Goal: Task Accomplishment & Management: Use online tool/utility

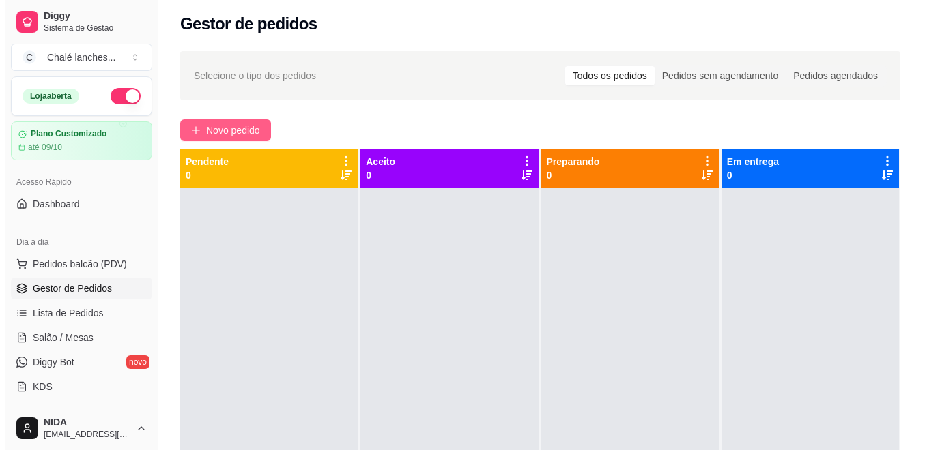
scroll to position [3, 0]
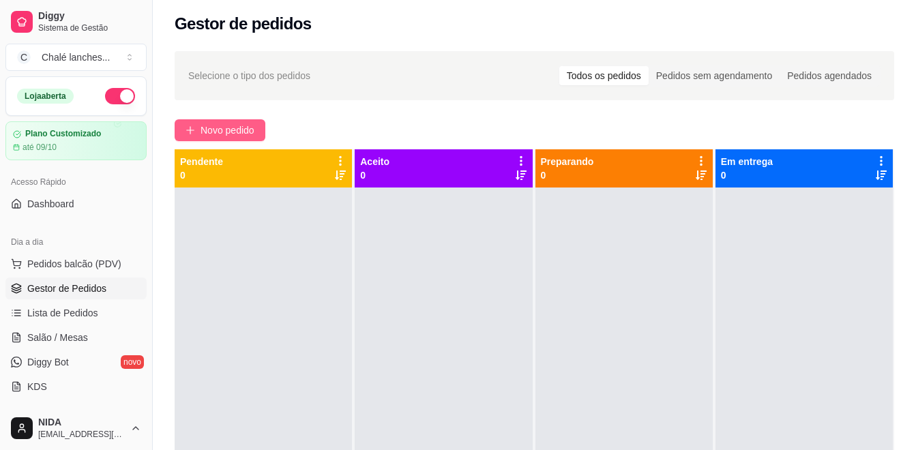
click at [230, 130] on span "Novo pedido" at bounding box center [228, 130] width 54 height 15
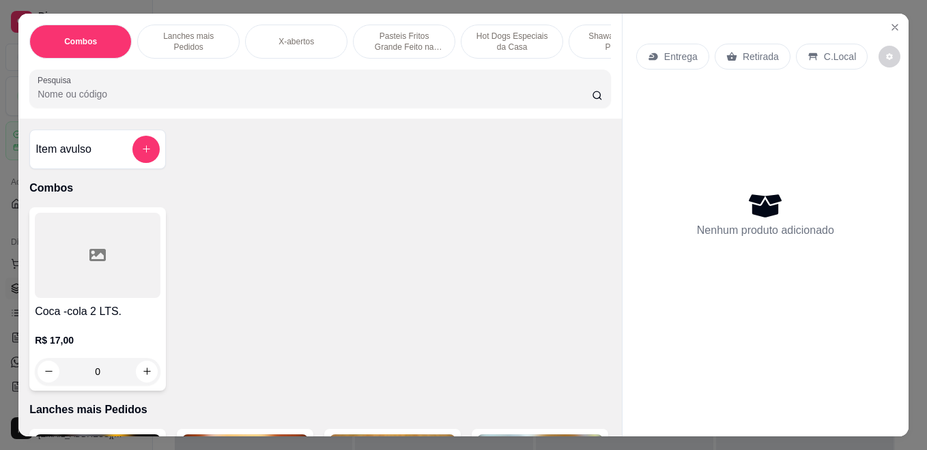
click at [403, 35] on p "Pasteis Fritos Grande Feito na Hora" at bounding box center [403, 42] width 79 height 22
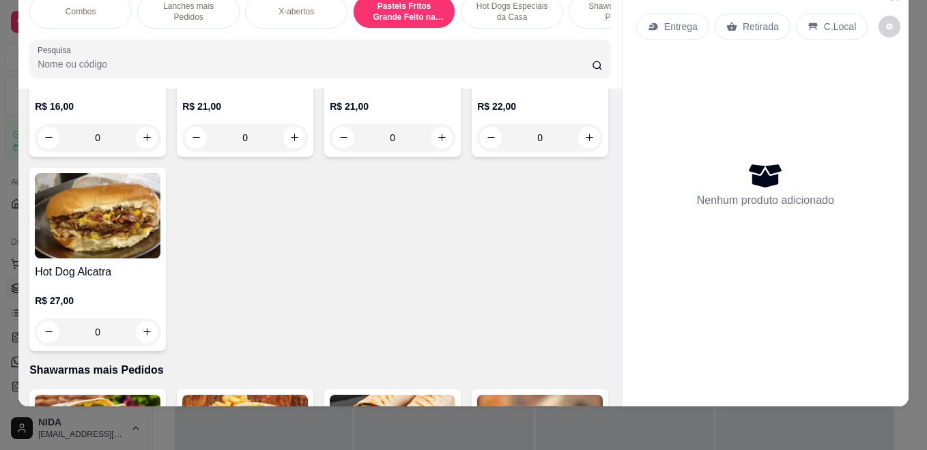
scroll to position [2654, 0]
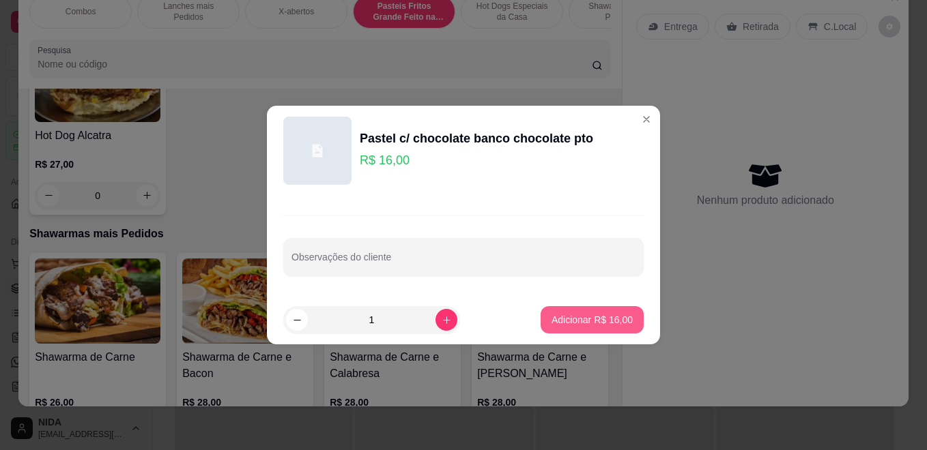
click at [594, 315] on p "Adicionar R$ 16,00" at bounding box center [591, 320] width 81 height 14
type input "1"
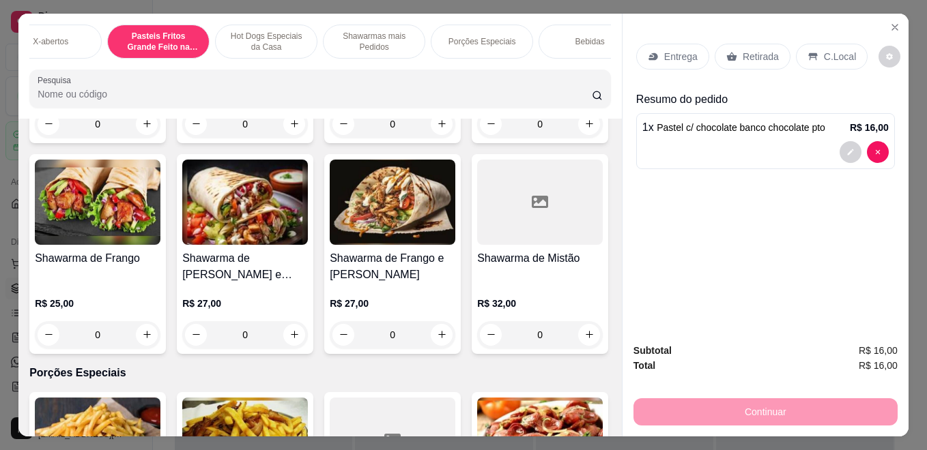
scroll to position [0, 273]
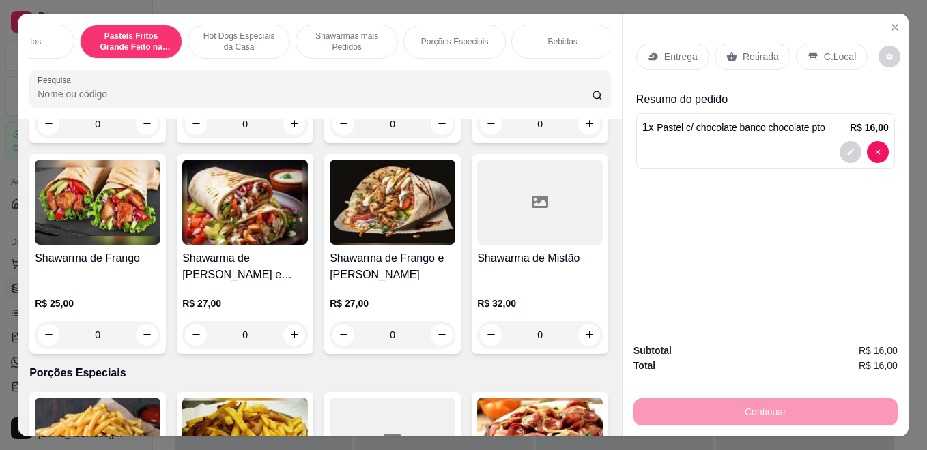
click at [568, 36] on p "Bebidas" at bounding box center [561, 41] width 29 height 11
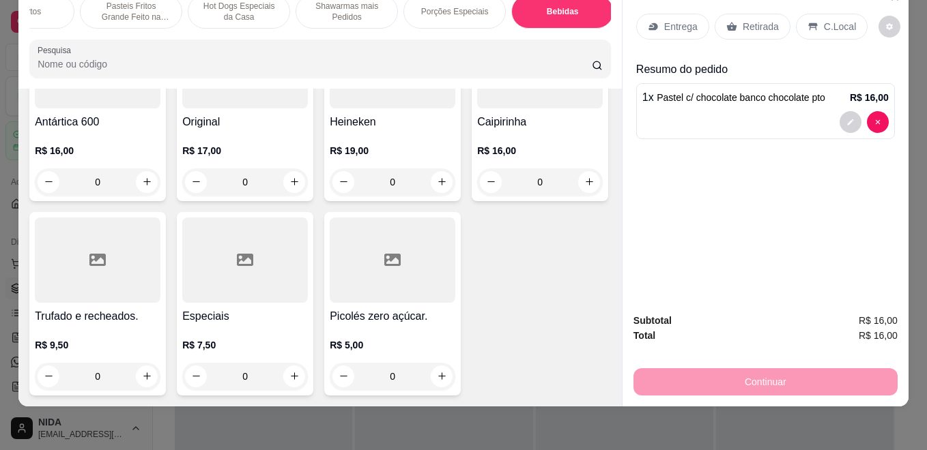
scroll to position [6253, 0]
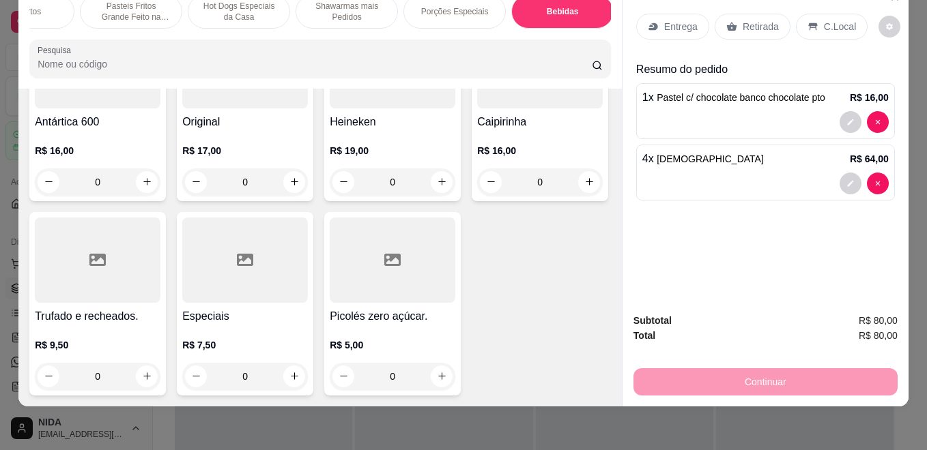
type input "4"
click at [824, 20] on p "C.Local" at bounding box center [840, 27] width 32 height 14
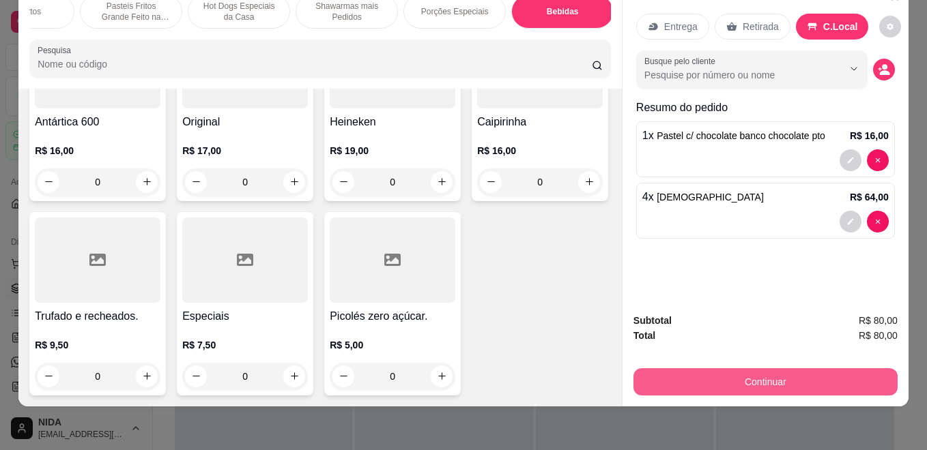
click at [804, 371] on button "Continuar" at bounding box center [765, 381] width 264 height 27
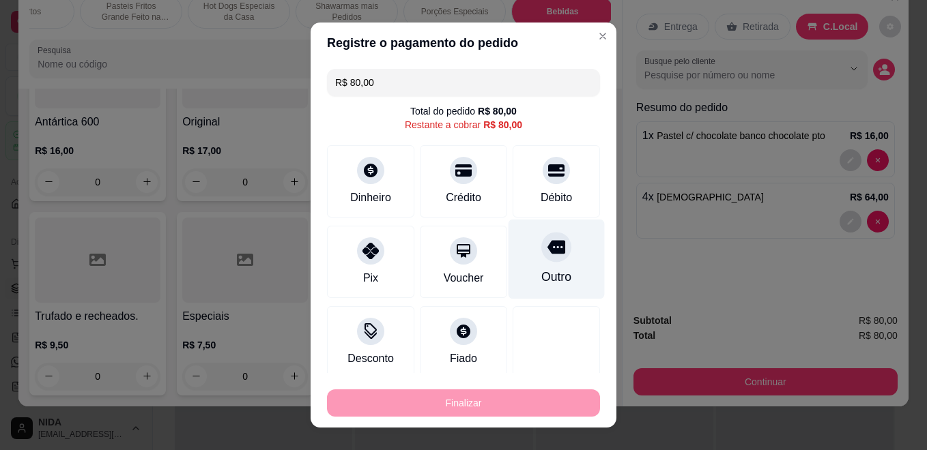
click at [521, 232] on div "Outro" at bounding box center [556, 260] width 96 height 80
type input "R$ 0,00"
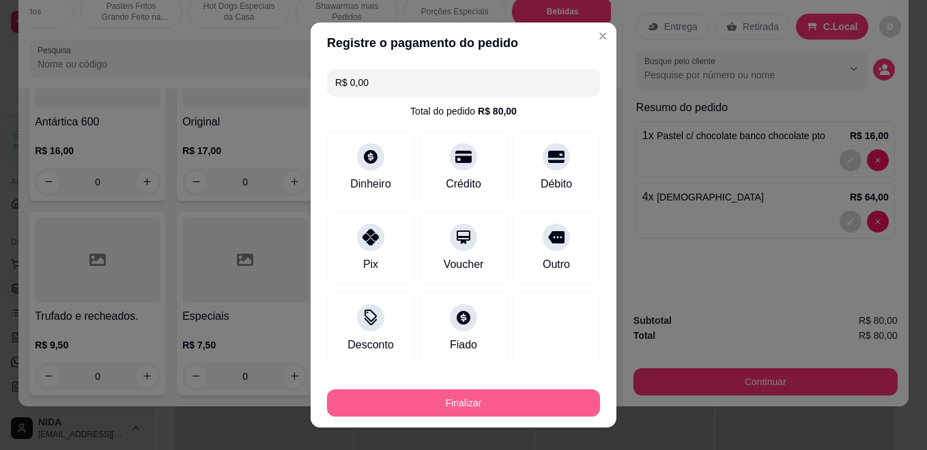
click at [522, 395] on button "Finalizar" at bounding box center [463, 403] width 273 height 27
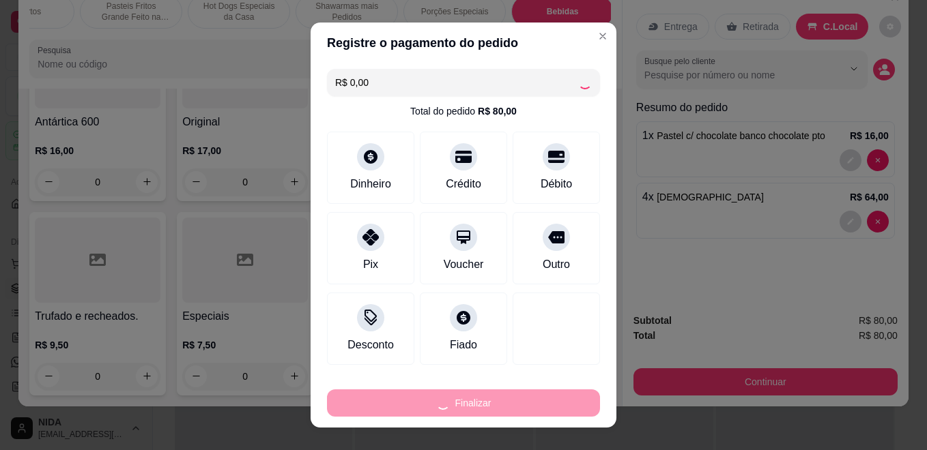
type input "0"
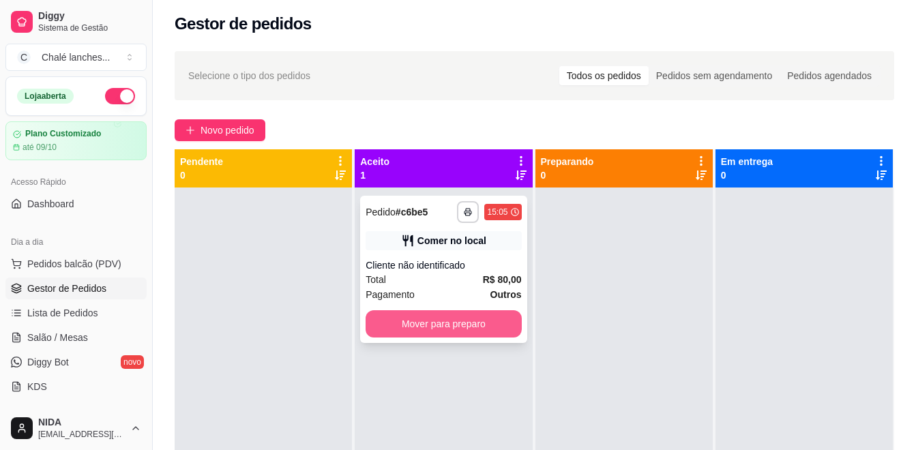
click at [487, 318] on button "Mover para preparo" at bounding box center [444, 323] width 156 height 27
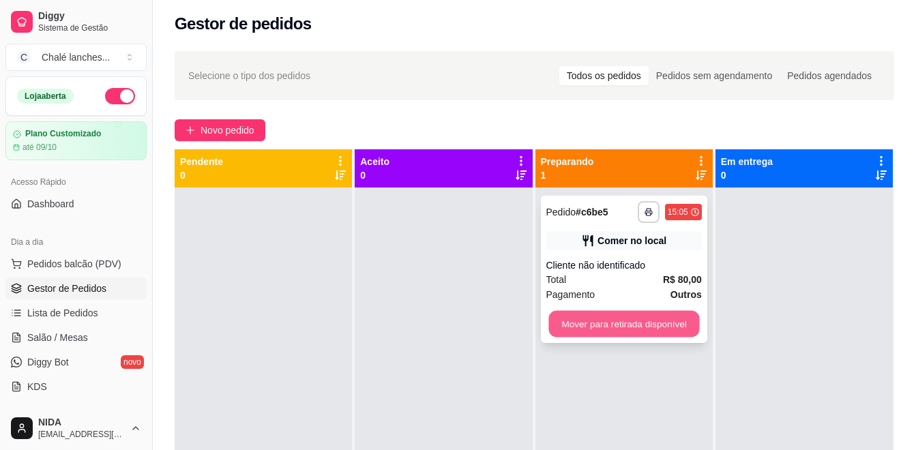
click at [607, 328] on button "Mover para retirada disponível" at bounding box center [624, 324] width 151 height 27
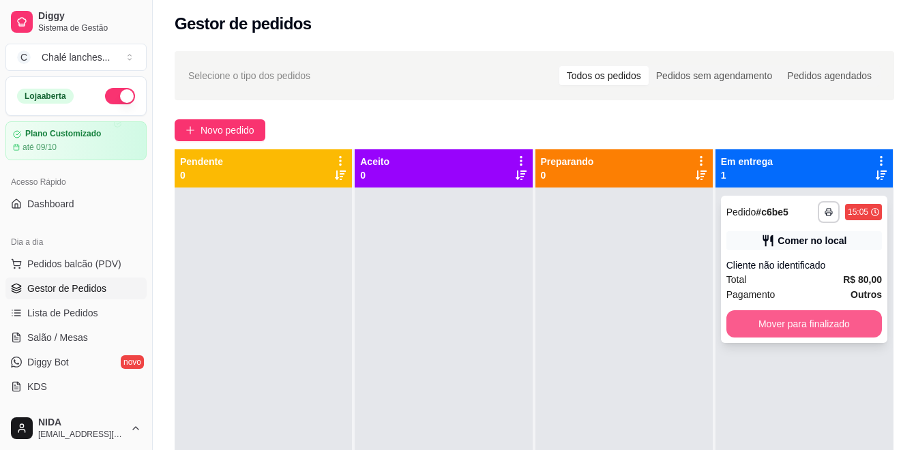
click at [735, 323] on button "Mover para finalizado" at bounding box center [805, 323] width 156 height 27
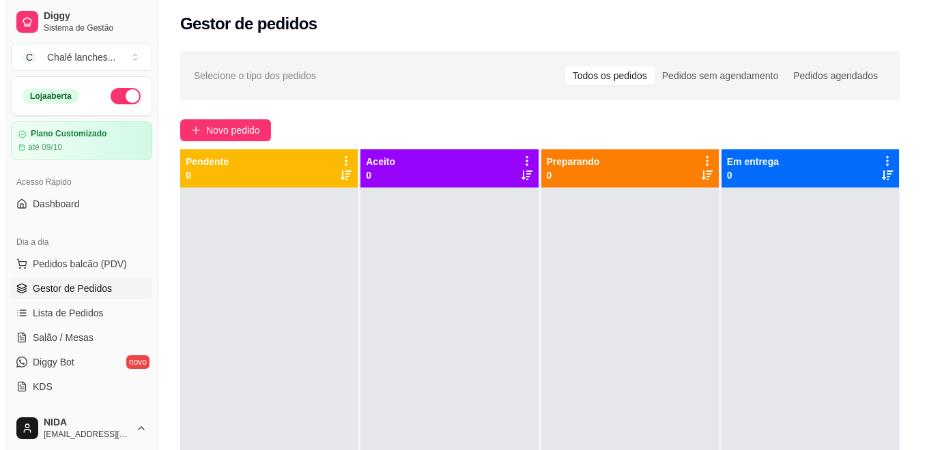
scroll to position [38, 0]
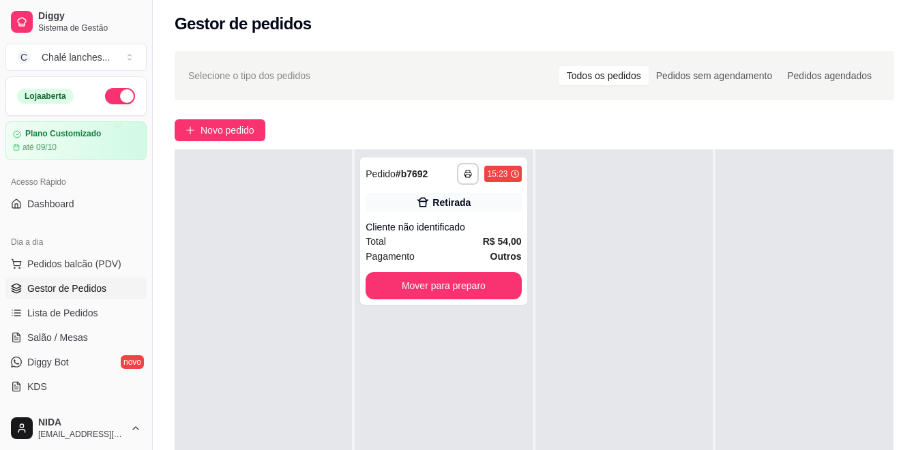
click at [735, 323] on div at bounding box center [804, 374] width 177 height 450
click at [441, 293] on button "Mover para preparo" at bounding box center [444, 285] width 156 height 27
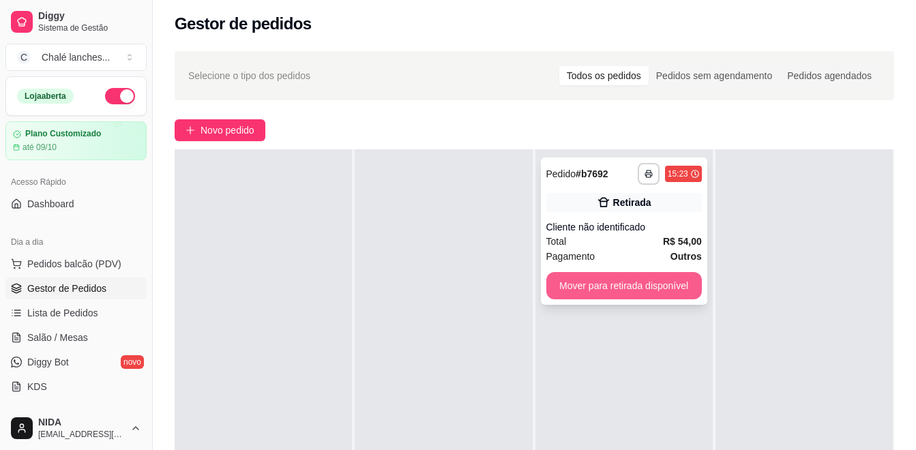
click at [586, 285] on button "Mover para retirada disponível" at bounding box center [625, 285] width 156 height 27
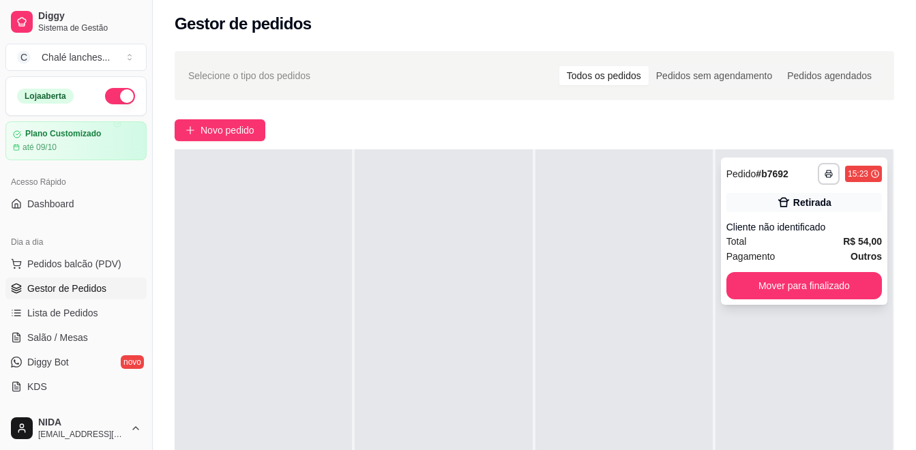
click at [797, 230] on div "Cliente não identificado" at bounding box center [805, 227] width 156 height 14
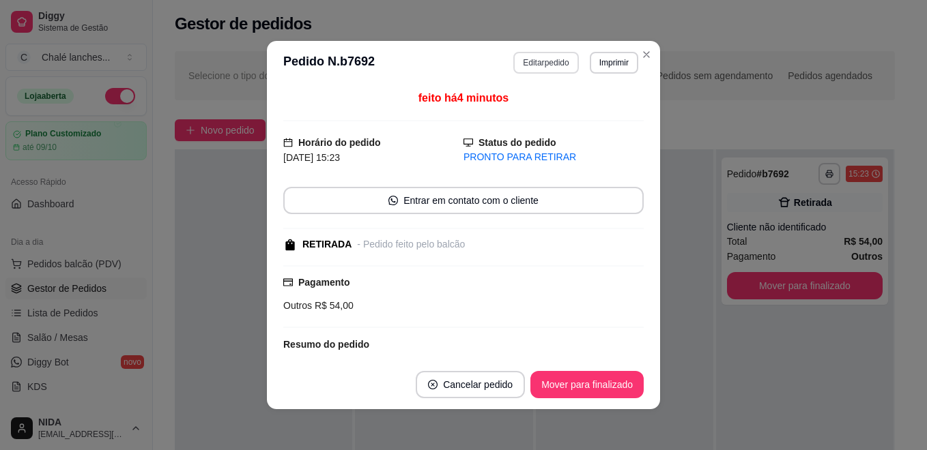
click at [525, 62] on button "Editar pedido" at bounding box center [545, 63] width 65 height 22
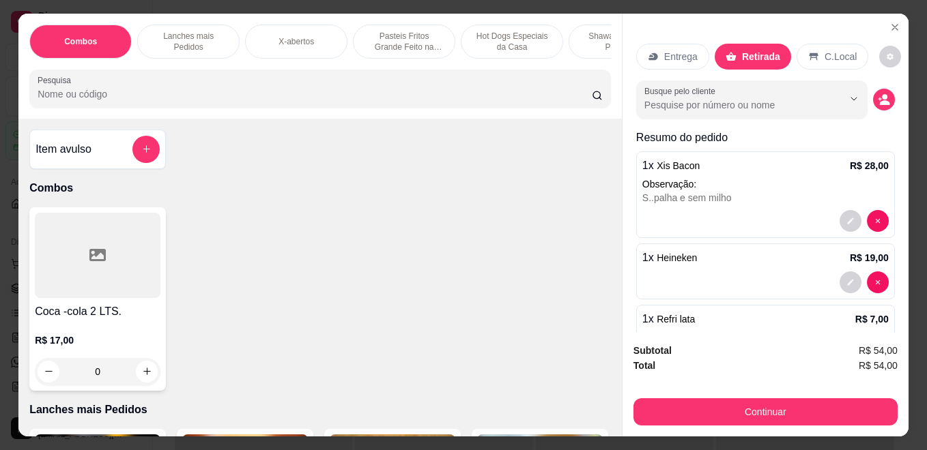
click at [397, 31] on p "Pasteis Fritos Grande Feito na Hora" at bounding box center [403, 42] width 79 height 22
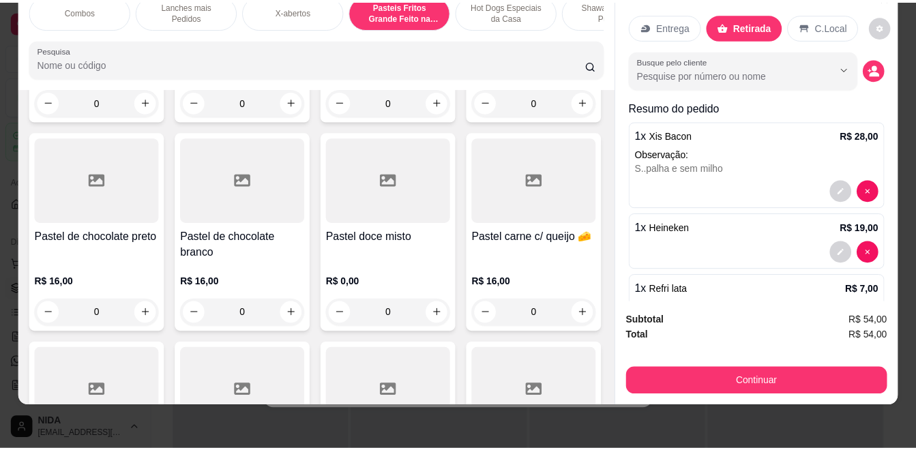
scroll to position [1835, 0]
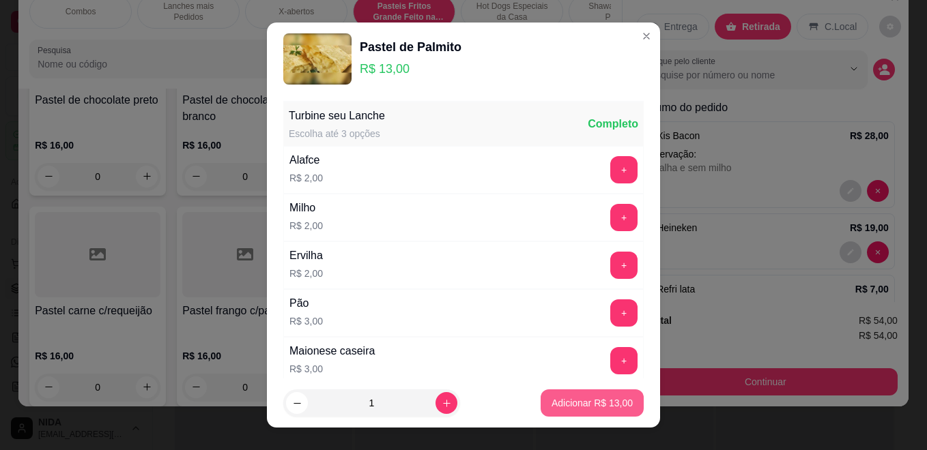
click at [603, 396] on button "Adicionar R$ 13,00" at bounding box center [591, 403] width 103 height 27
type input "1"
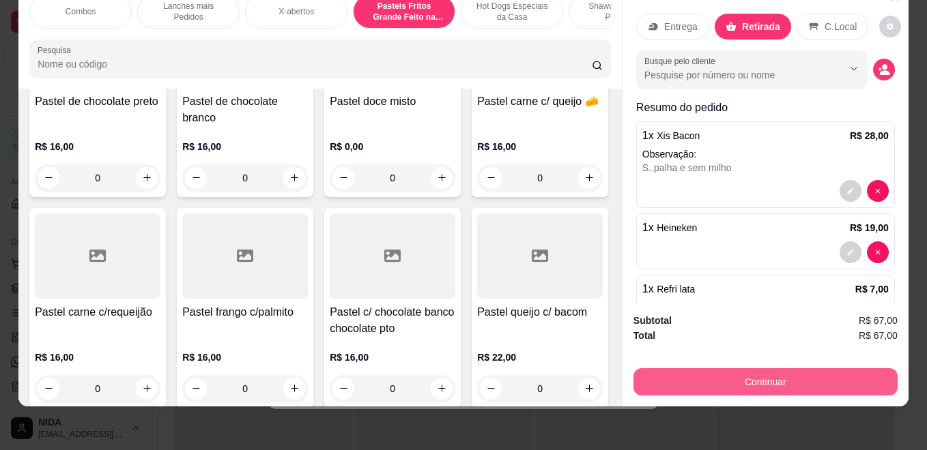
click at [783, 370] on button "Continuar" at bounding box center [765, 381] width 264 height 27
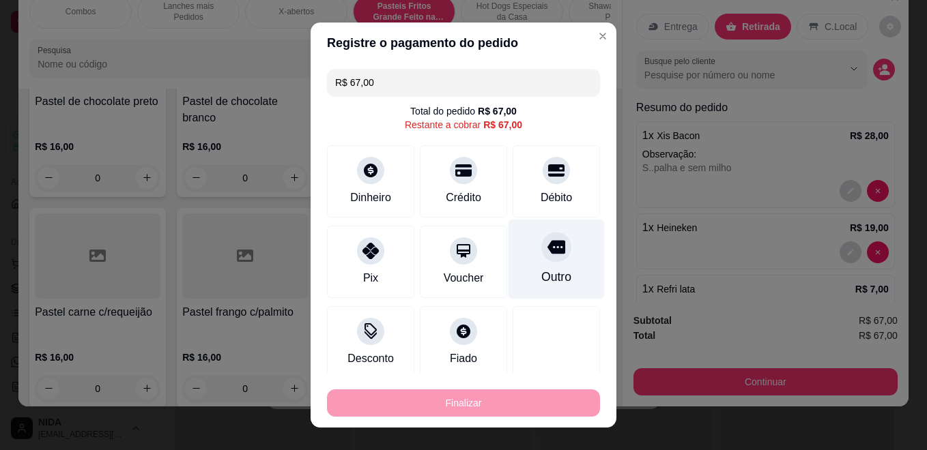
click at [547, 253] on icon at bounding box center [556, 248] width 18 height 14
type input "R$ 0,00"
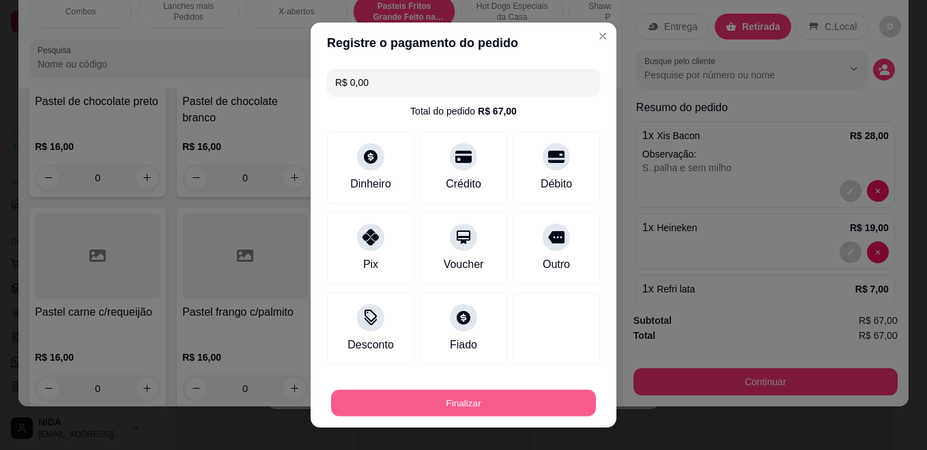
click at [525, 403] on button "Finalizar" at bounding box center [463, 403] width 265 height 27
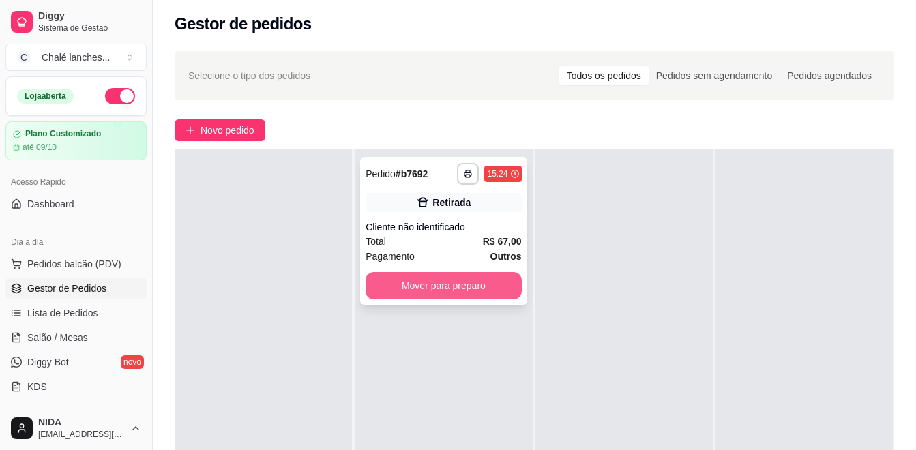
click at [459, 285] on button "Mover para preparo" at bounding box center [444, 285] width 156 height 27
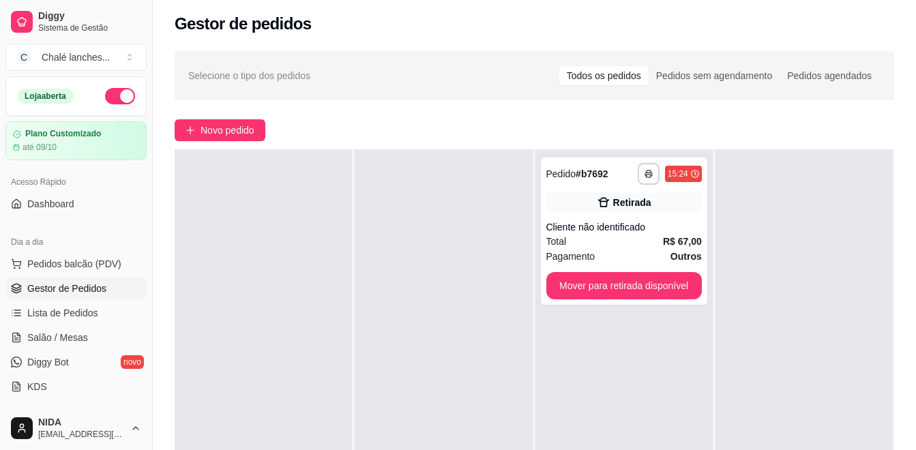
click at [611, 340] on div "**********" at bounding box center [624, 374] width 177 height 450
click at [613, 285] on button "Mover para retirada disponível" at bounding box center [625, 285] width 156 height 27
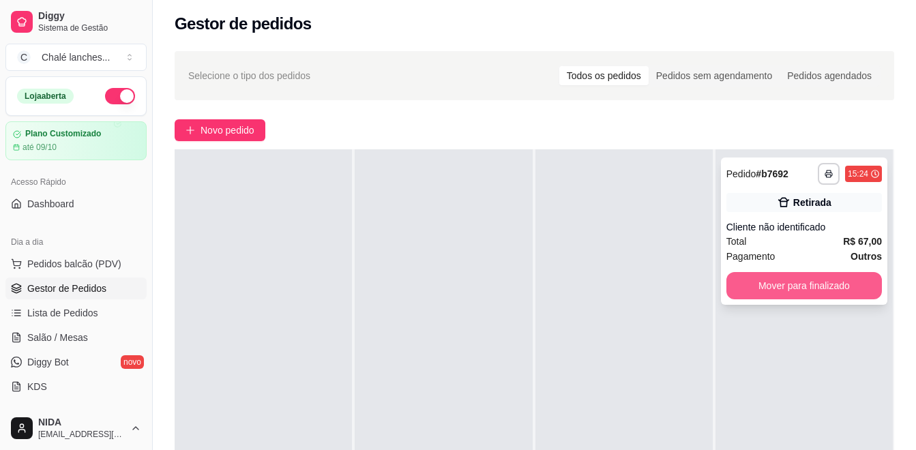
click at [743, 286] on button "Mover para finalizado" at bounding box center [805, 285] width 156 height 27
